Goal: Task Accomplishment & Management: Manage account settings

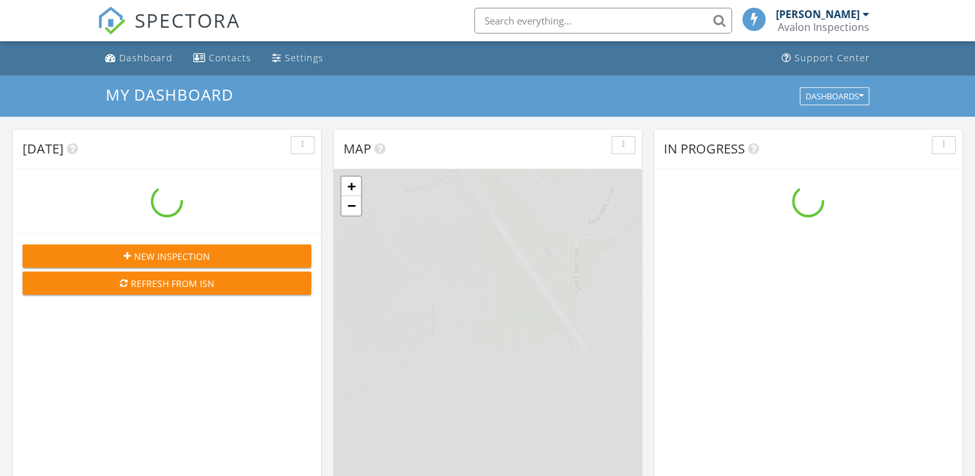
scroll to position [1193, 995]
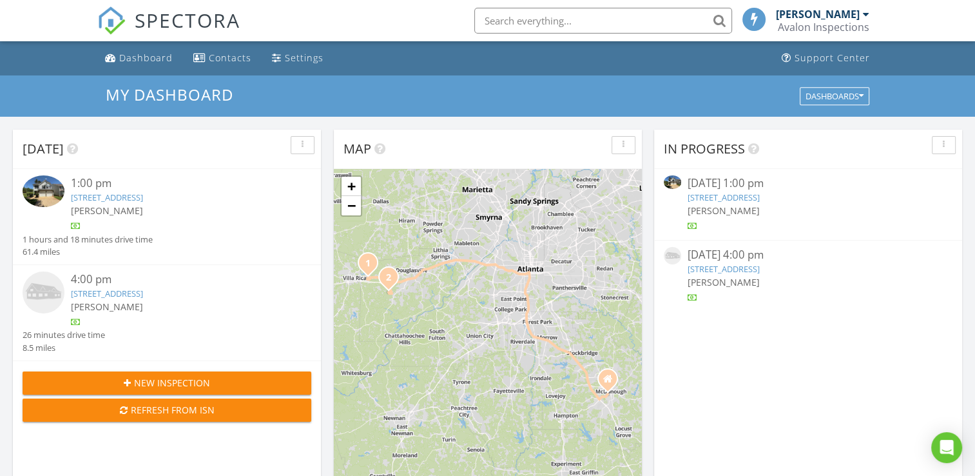
click at [122, 290] on link "7406 Cherry Blossom Way, Winston, GA 30187" at bounding box center [107, 293] width 72 height 12
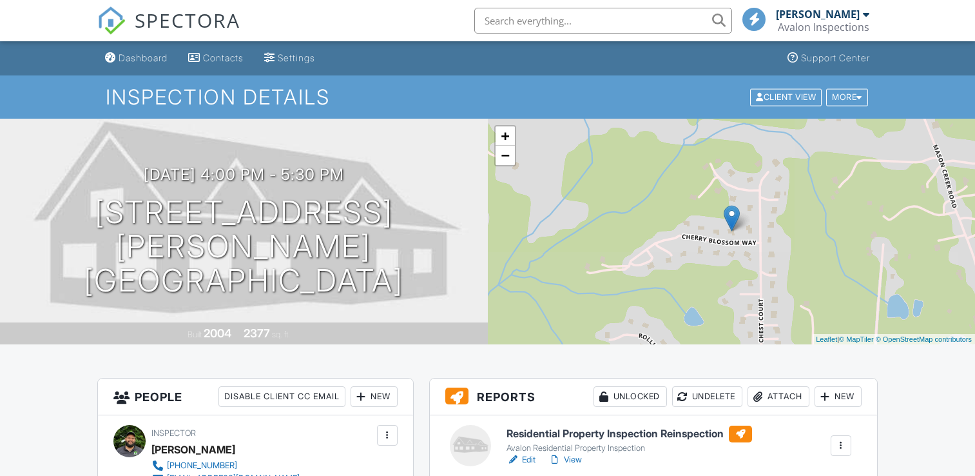
click at [654, 425] on h6 "Residential Property Inspection Reinspection" at bounding box center [630, 433] width 246 height 17
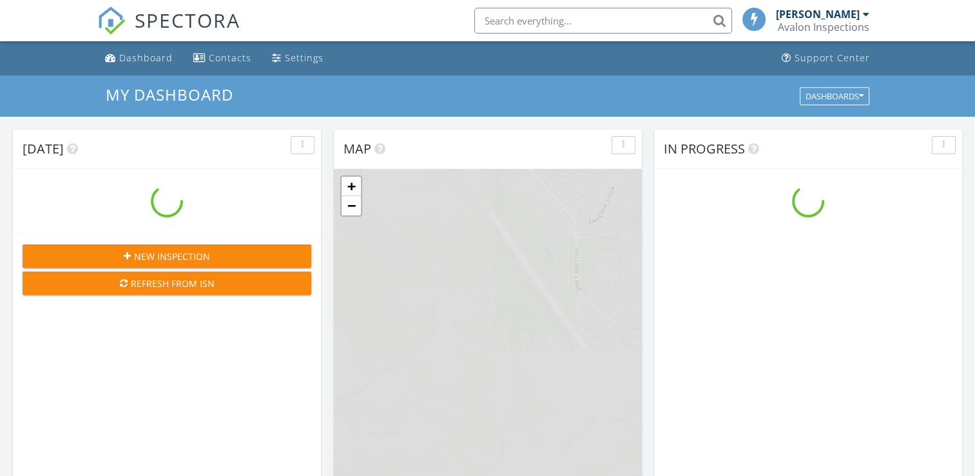
scroll to position [1193, 995]
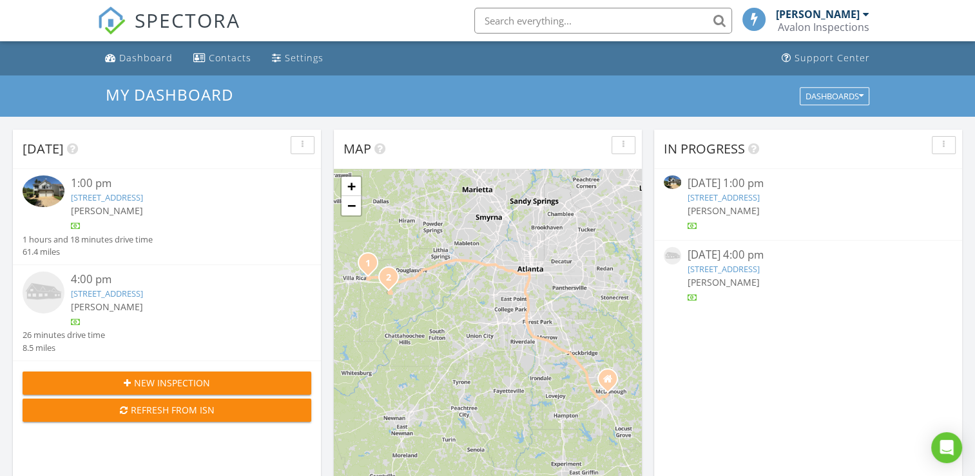
click at [88, 280] on div "4:00 pm" at bounding box center [179, 279] width 217 height 16
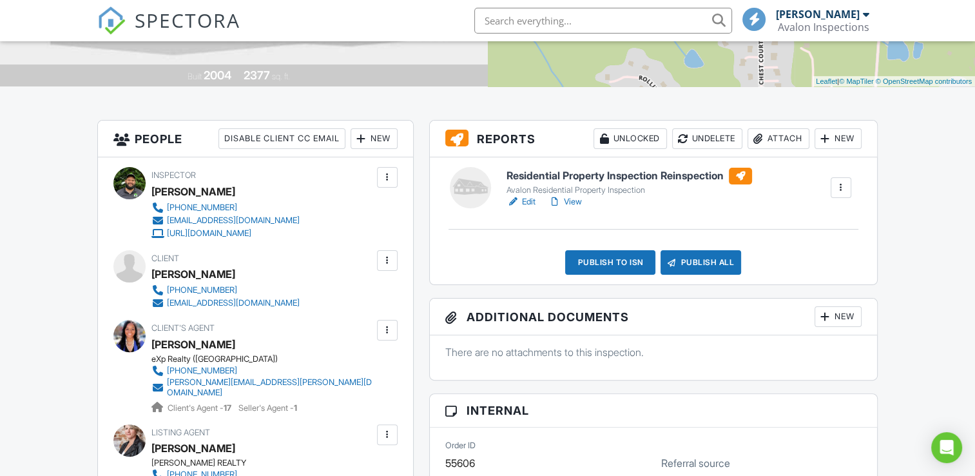
click at [568, 202] on link "View" at bounding box center [566, 201] width 34 height 13
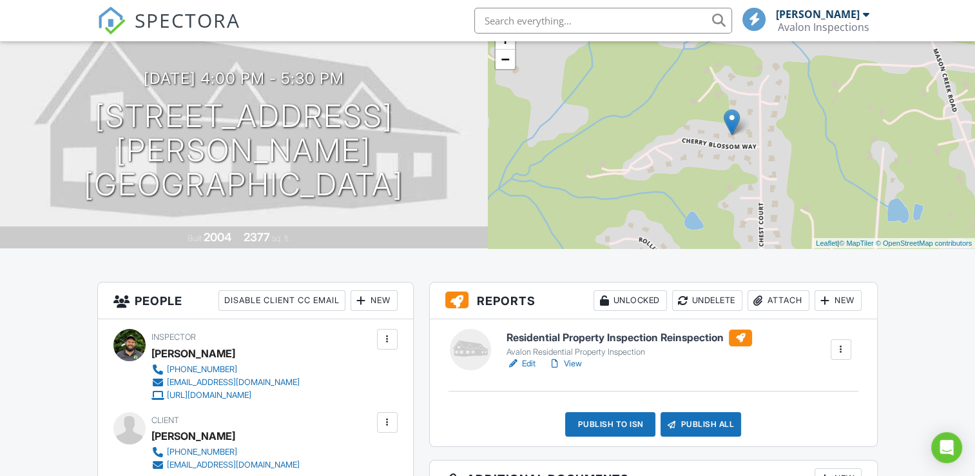
scroll to position [129, 0]
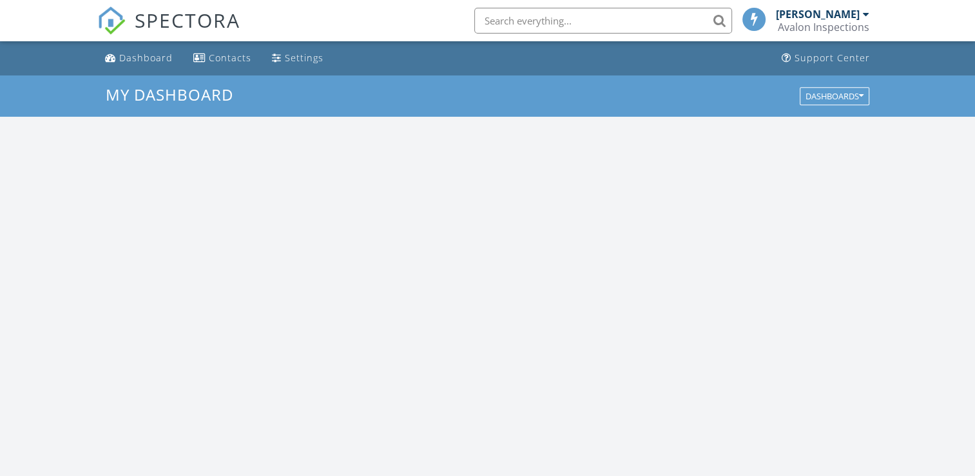
scroll to position [1193, 995]
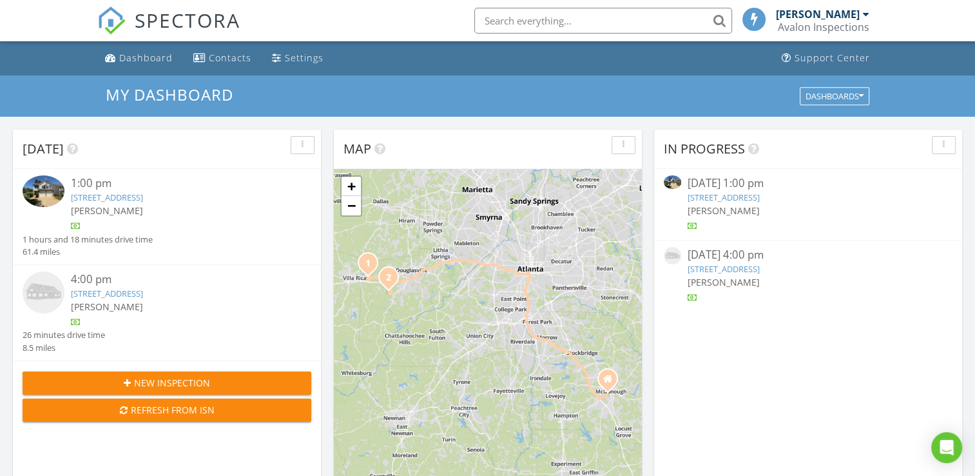
click at [143, 197] on link "1001 Balsam Wood Trl, Villa Rica, GA 30180" at bounding box center [107, 197] width 72 height 12
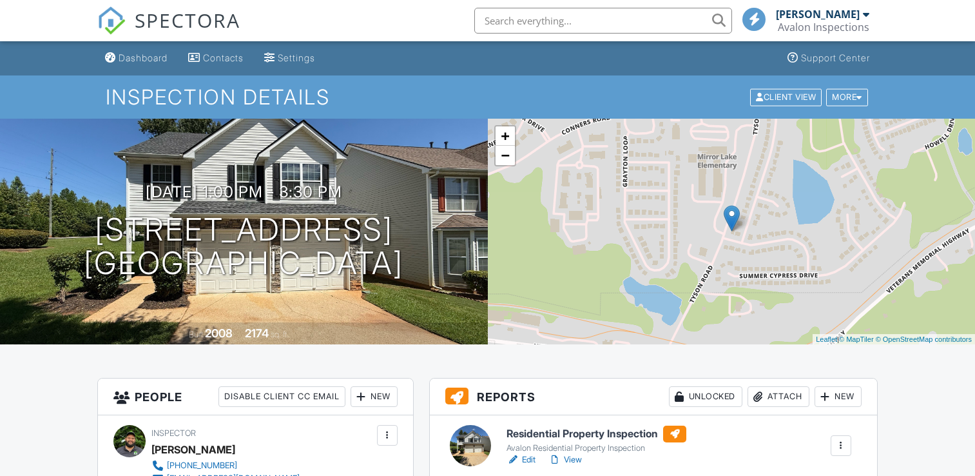
click at [529, 453] on link "Edit" at bounding box center [521, 459] width 29 height 13
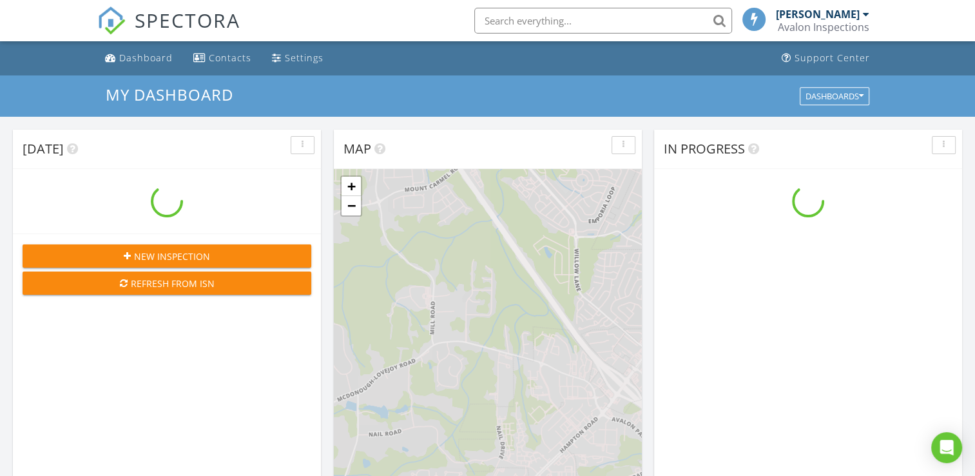
scroll to position [1193, 995]
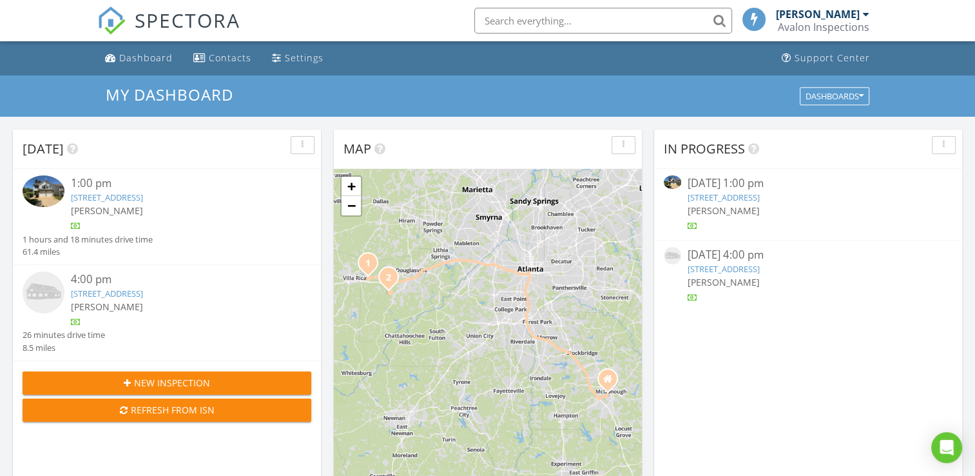
click at [143, 293] on link "7406 Cherry Blossom Way, Winston, GA 30187" at bounding box center [107, 293] width 72 height 12
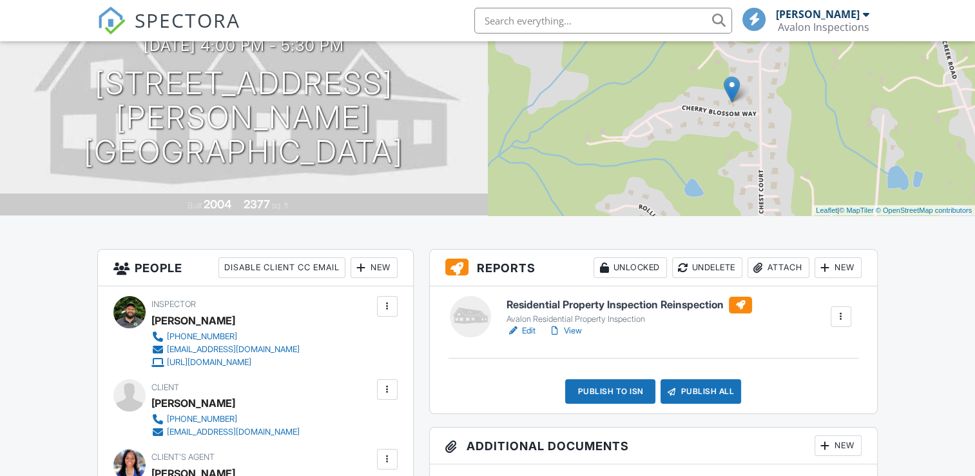
click at [521, 326] on link "Edit" at bounding box center [521, 330] width 29 height 13
